Goal: Navigation & Orientation: Find specific page/section

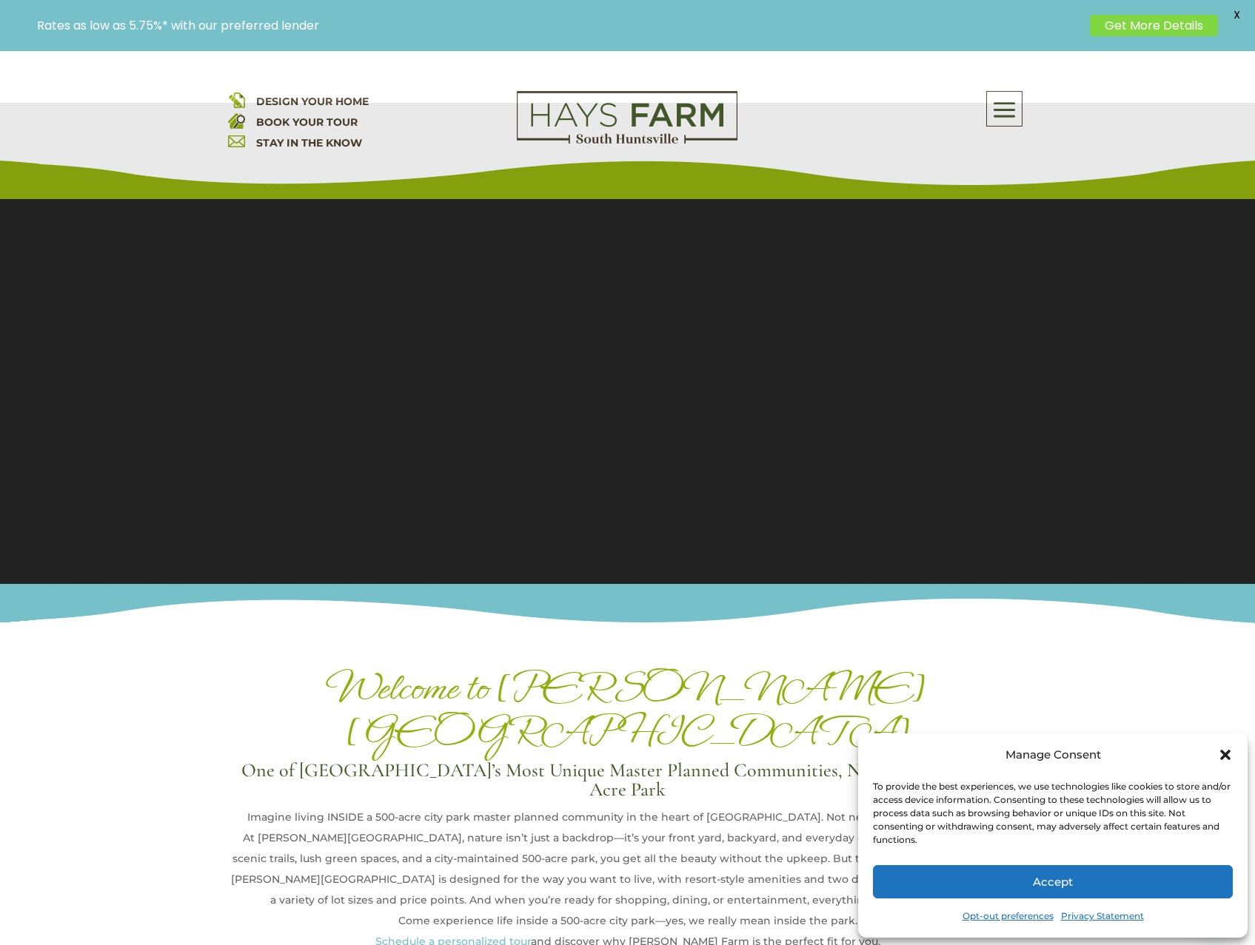
scroll to position [74, 0]
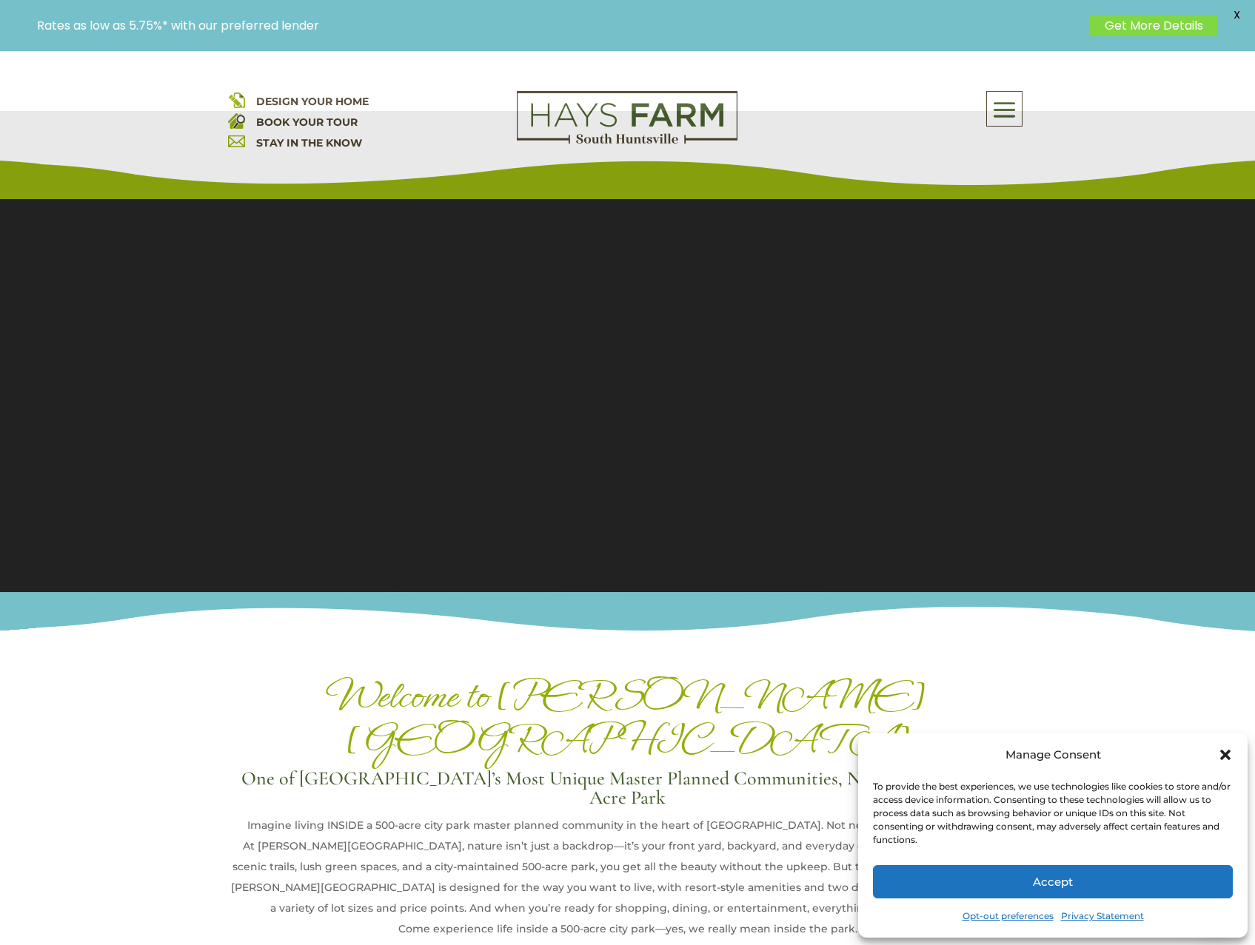
click at [989, 113] on span at bounding box center [1004, 110] width 35 height 34
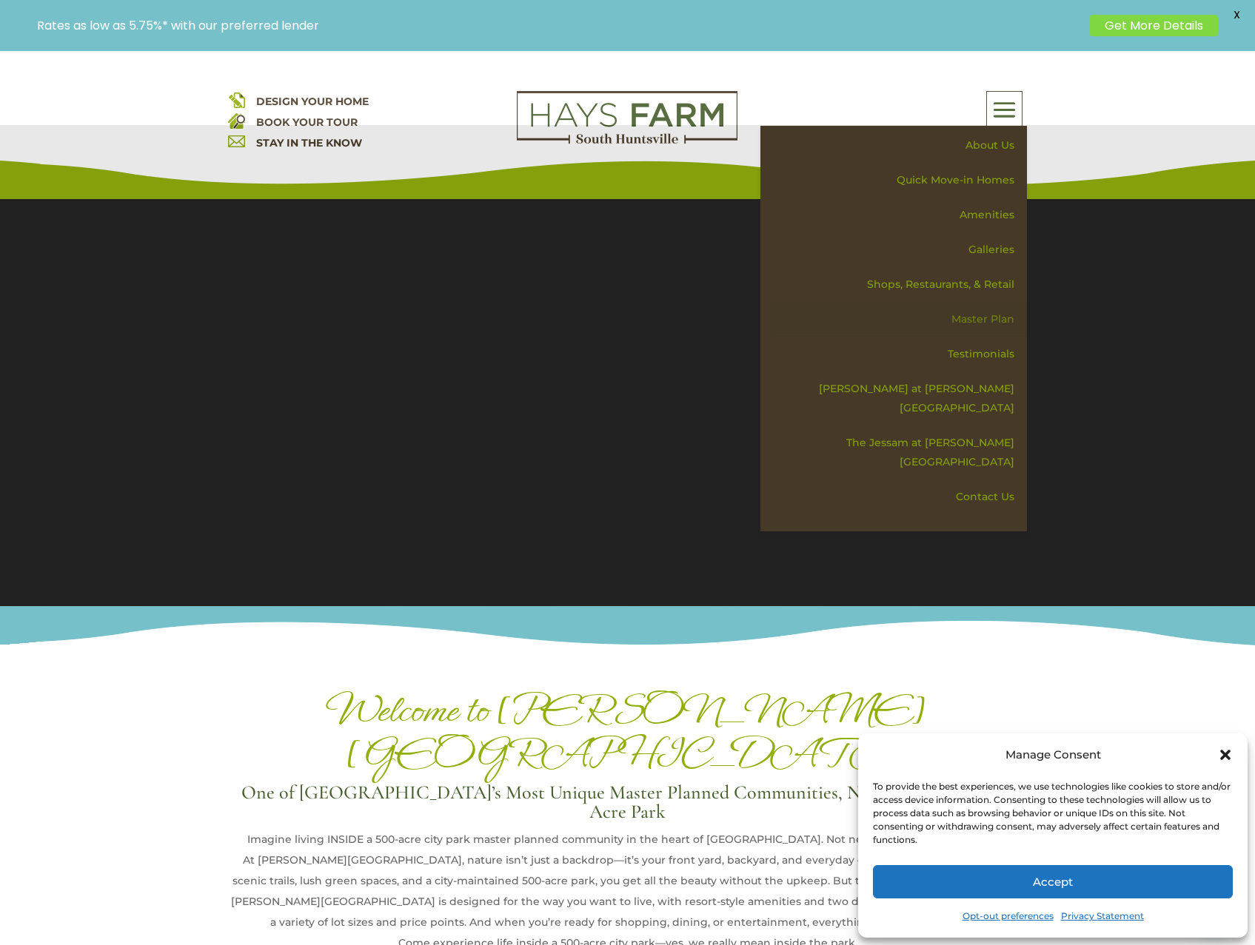
click at [989, 321] on link "Master Plan" at bounding box center [899, 319] width 256 height 35
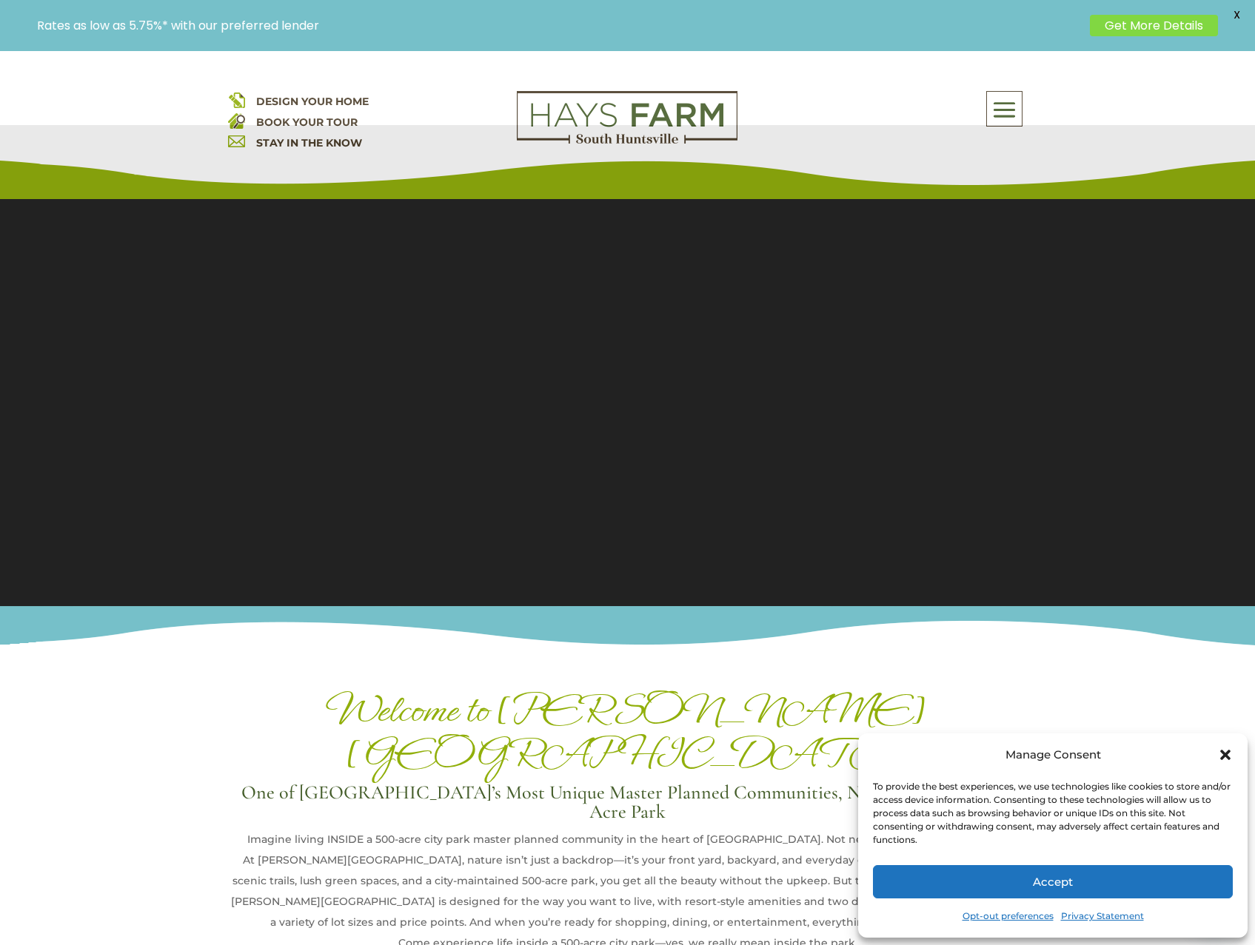
click at [1002, 110] on span at bounding box center [1004, 110] width 35 height 34
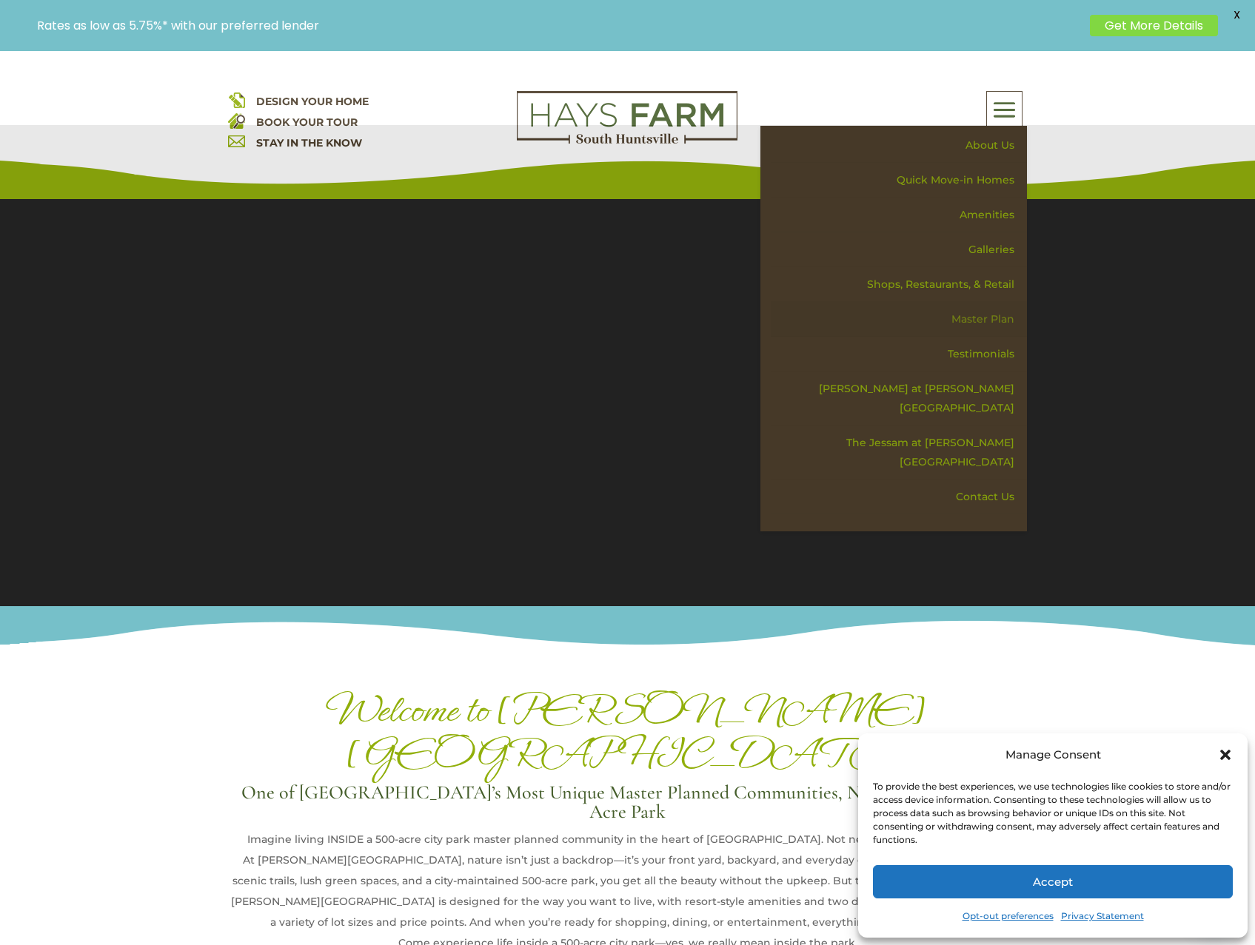
click at [1002, 321] on link "Master Plan" at bounding box center [899, 319] width 256 height 35
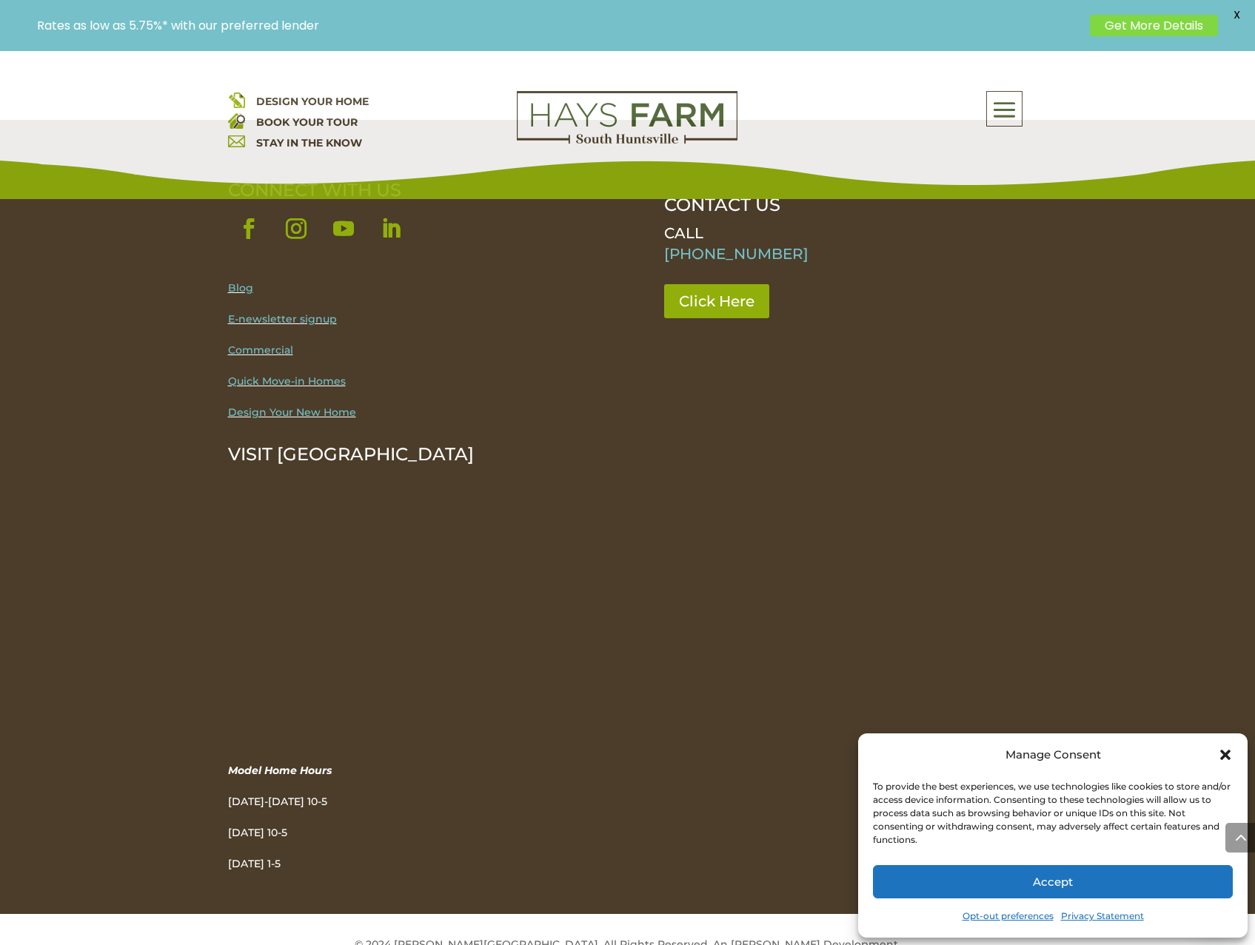
scroll to position [2221, 0]
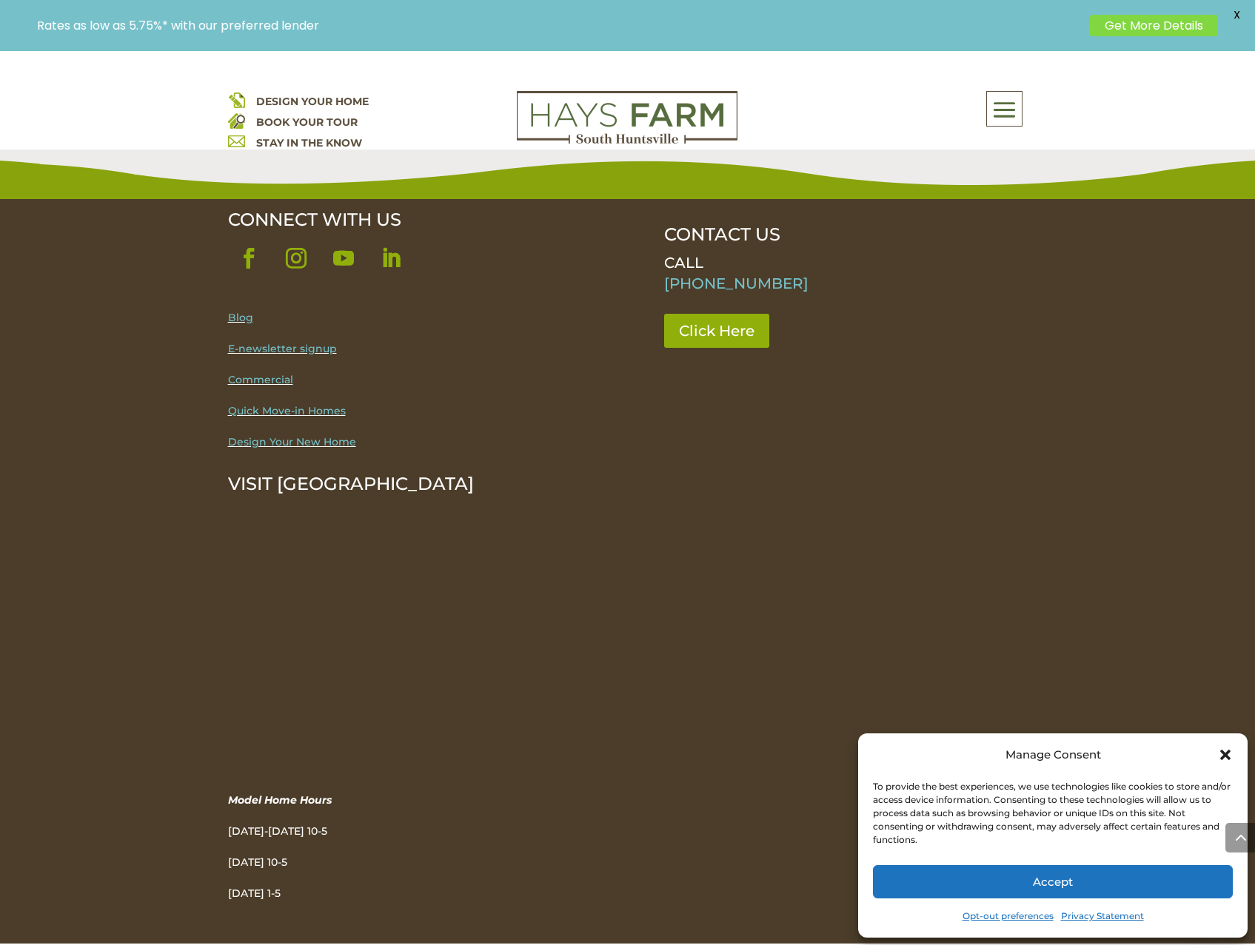
click at [307, 435] on link "Design Your New Home" at bounding box center [292, 441] width 128 height 13
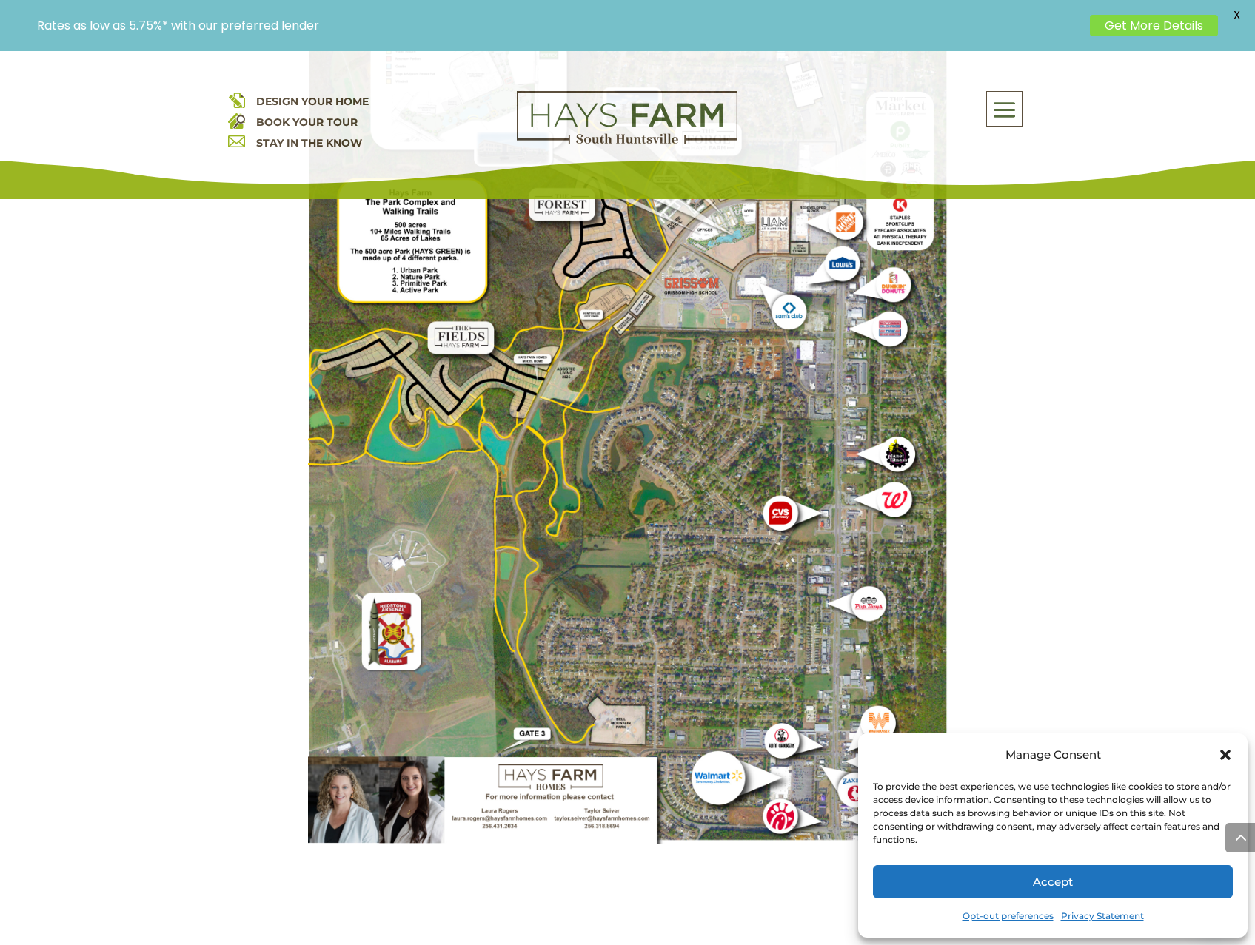
scroll to position [1333, 0]
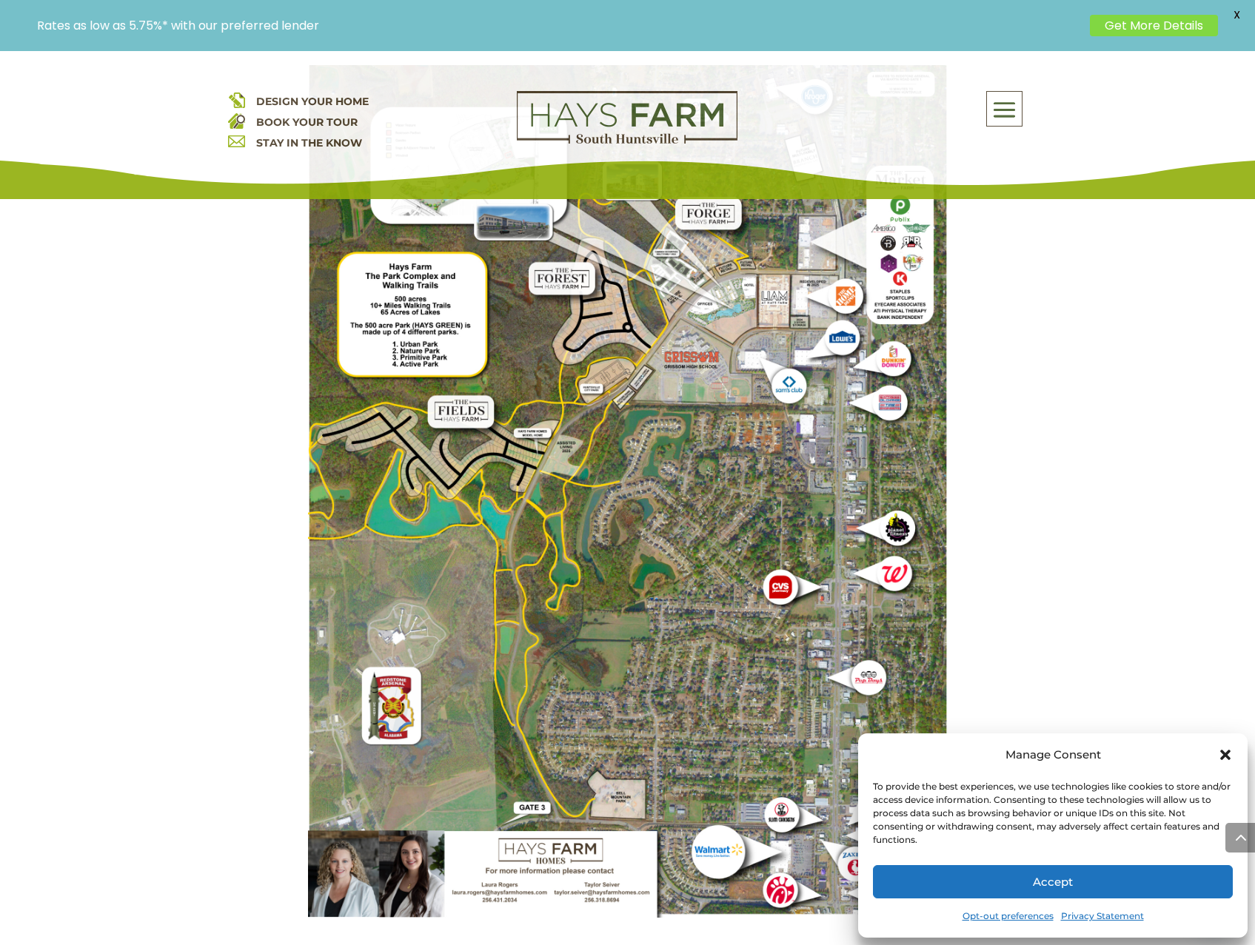
click at [1222, 756] on icon "Close dialog" at bounding box center [1225, 755] width 15 height 15
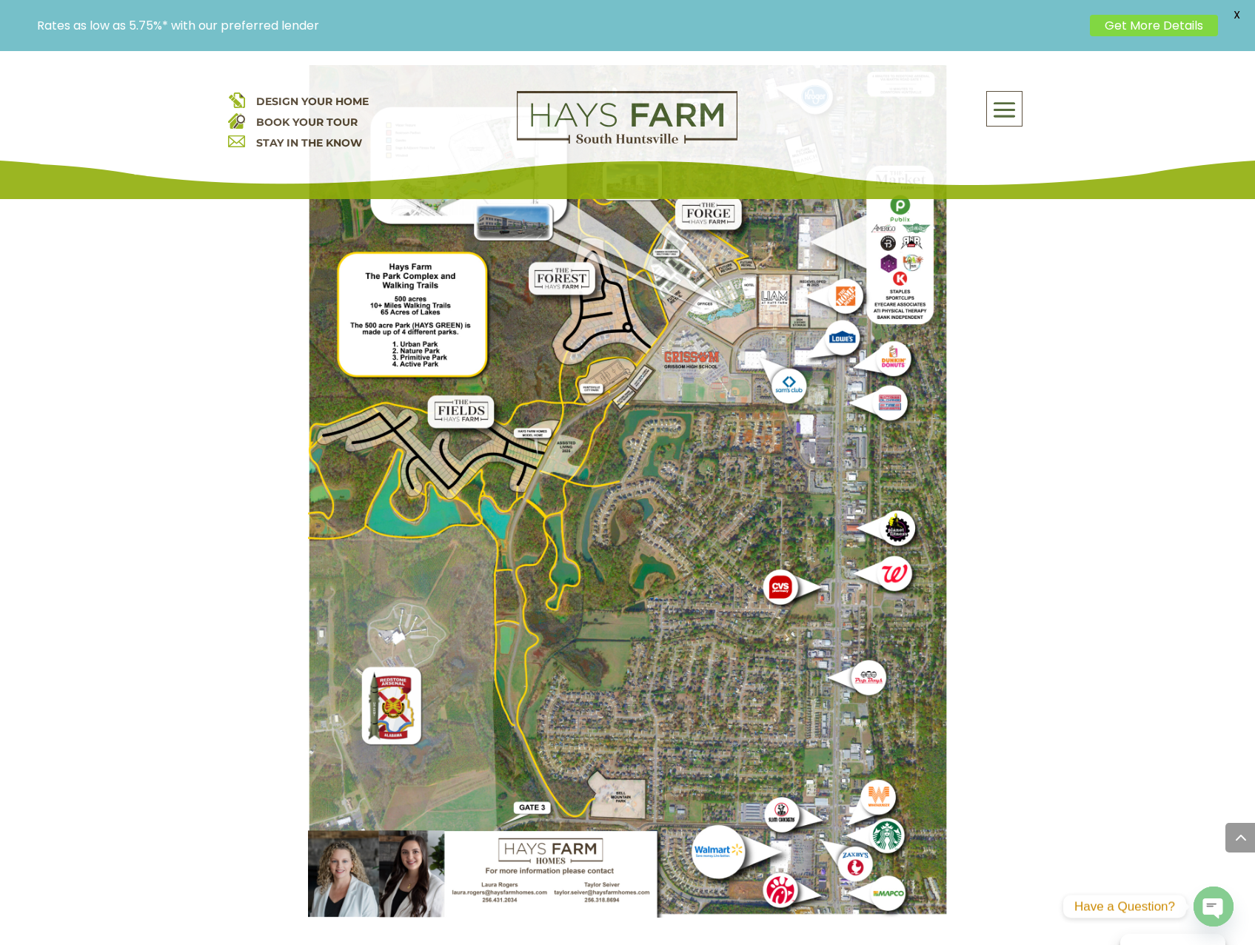
click at [481, 590] on img at bounding box center [628, 491] width 640 height 853
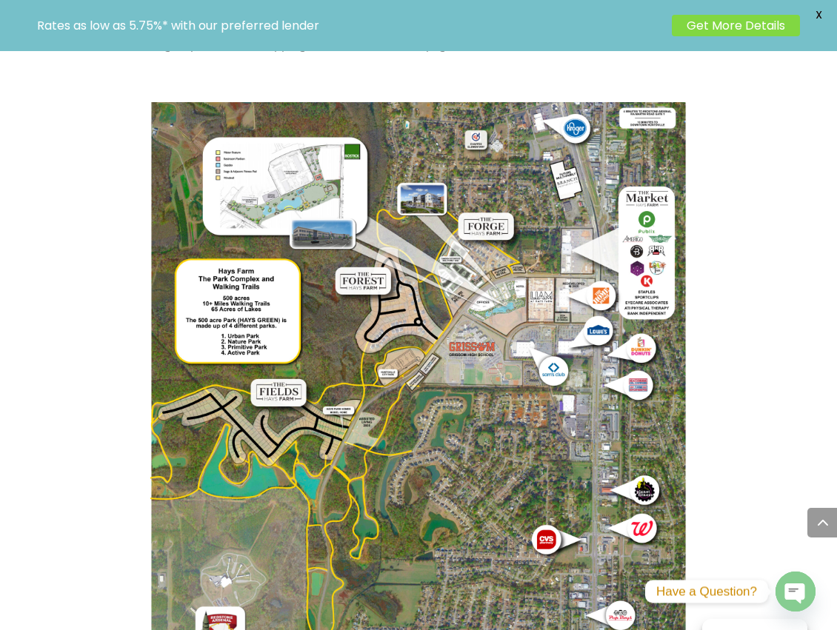
scroll to position [1321, 0]
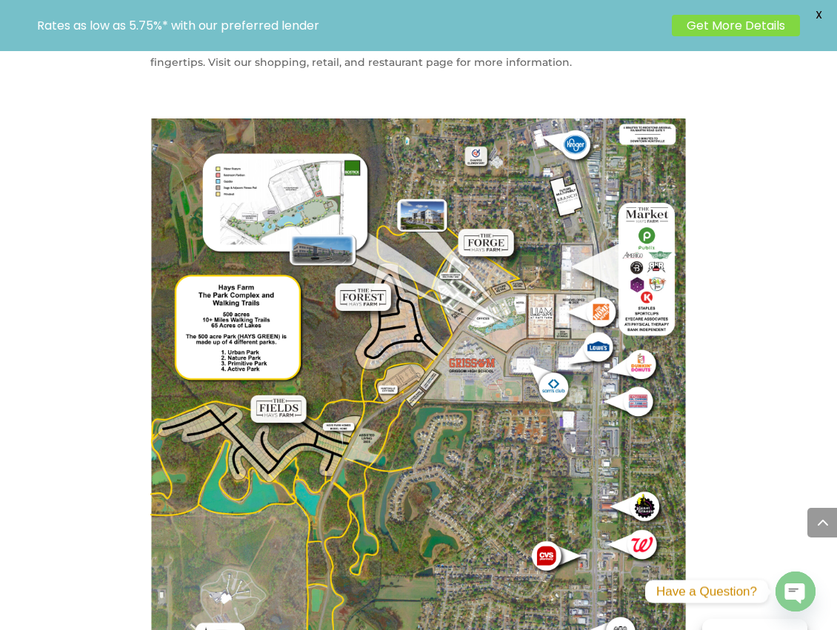
click at [137, 27] on p "Rates as low as 5.75%* with our preferred lender" at bounding box center [350, 26] width 627 height 14
drag, startPoint x: 137, startPoint y: 27, endPoint x: 189, endPoint y: 22, distance: 52.0
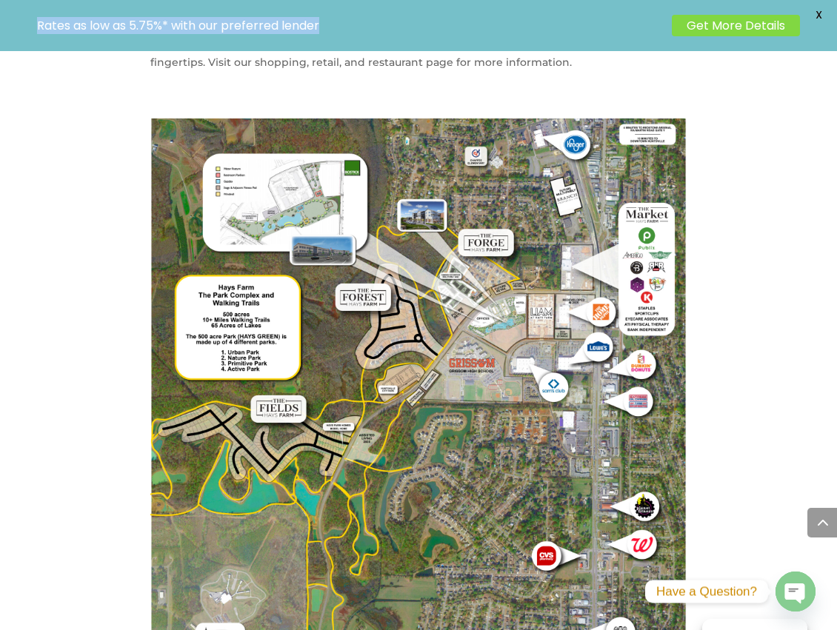
click at [189, 22] on p "Rates as low as 5.75%* with our preferred lender" at bounding box center [350, 26] width 627 height 14
click at [817, 13] on span "X" at bounding box center [818, 15] width 22 height 22
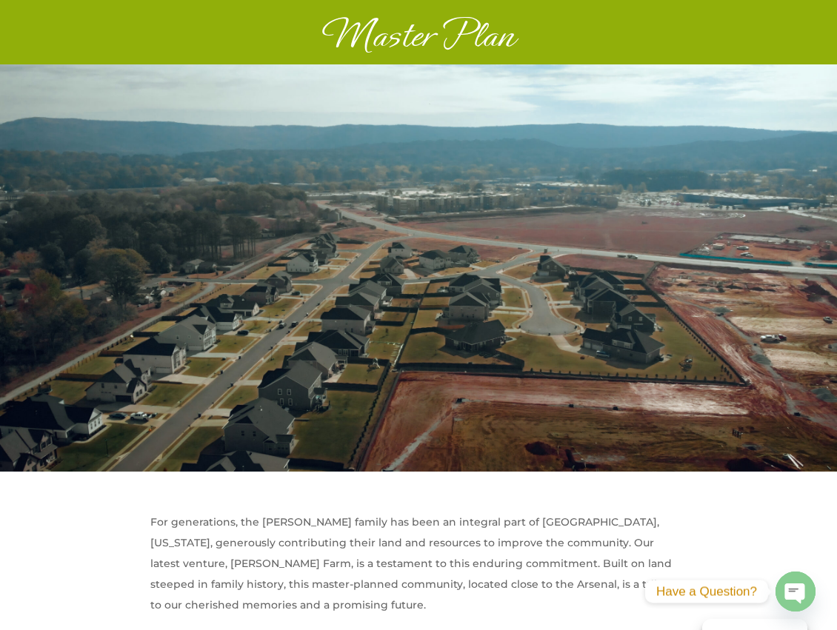
scroll to position [0, 0]
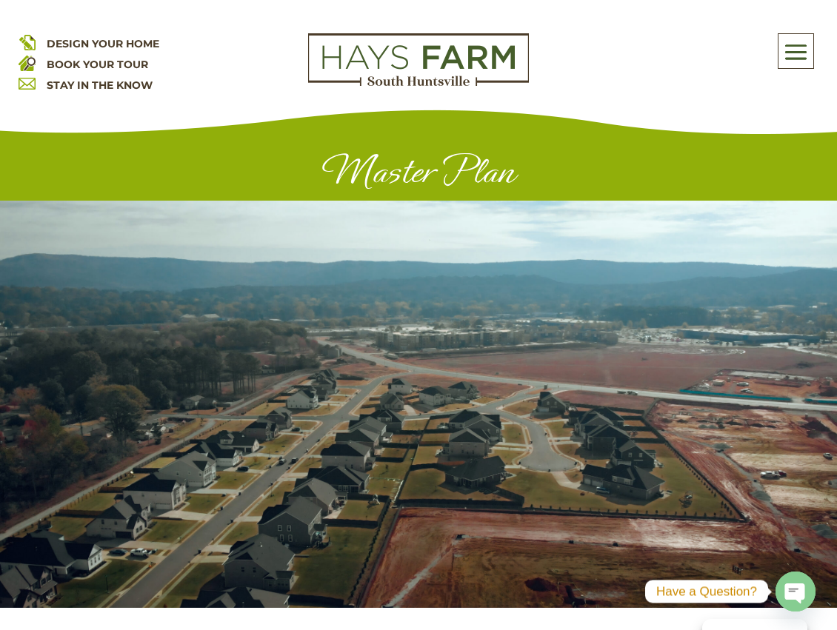
click at [137, 45] on span "DESIGN YOUR HOME" at bounding box center [103, 43] width 113 height 13
click at [794, 46] on span at bounding box center [795, 53] width 35 height 34
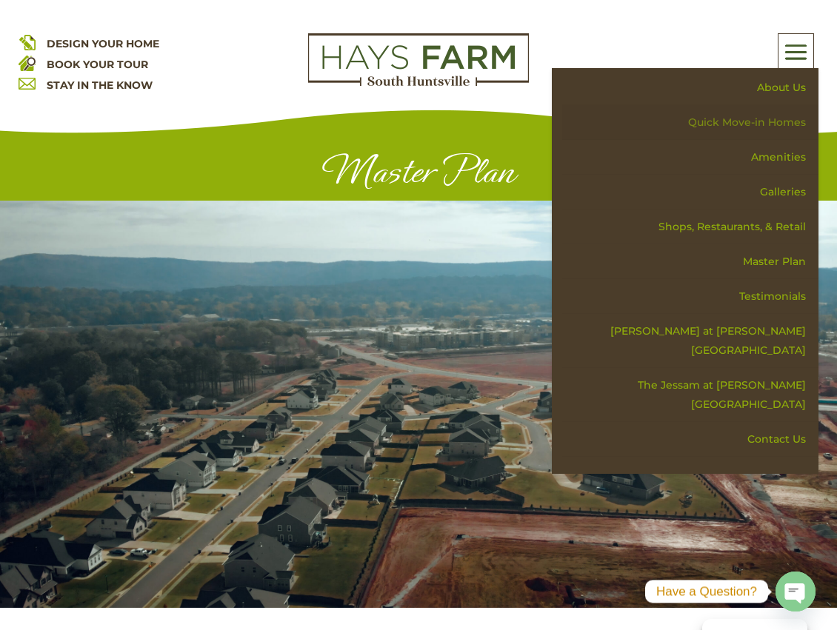
click at [729, 127] on link "Quick Move-in Homes" at bounding box center [690, 122] width 256 height 35
